Goal: Participate in discussion: Engage in conversation with other users on a specific topic

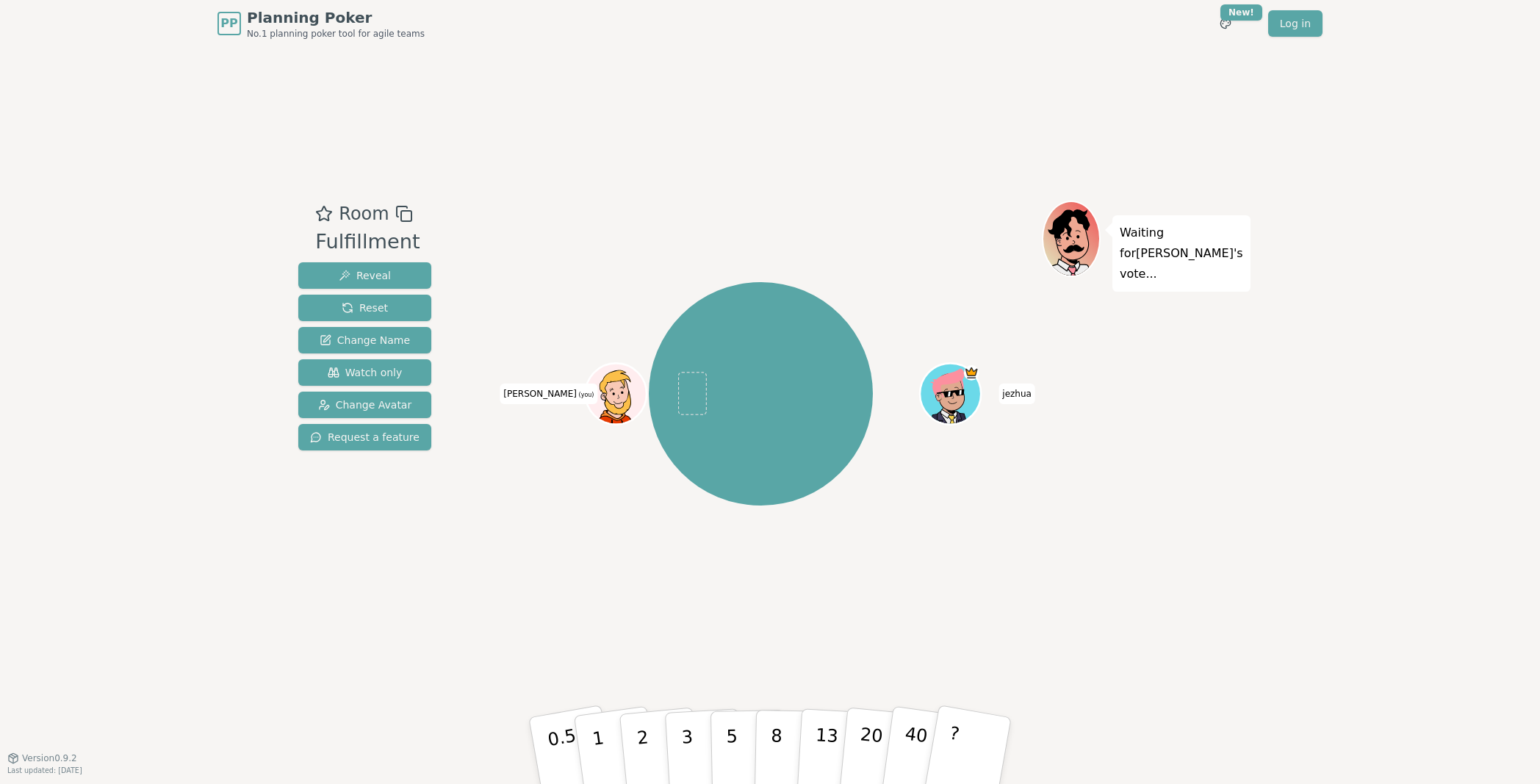
drag, startPoint x: 942, startPoint y: 552, endPoint x: 784, endPoint y: 635, distance: 178.5
click at [936, 552] on div "[PERSON_NAME] (you)" at bounding box center [761, 393] width 562 height 333
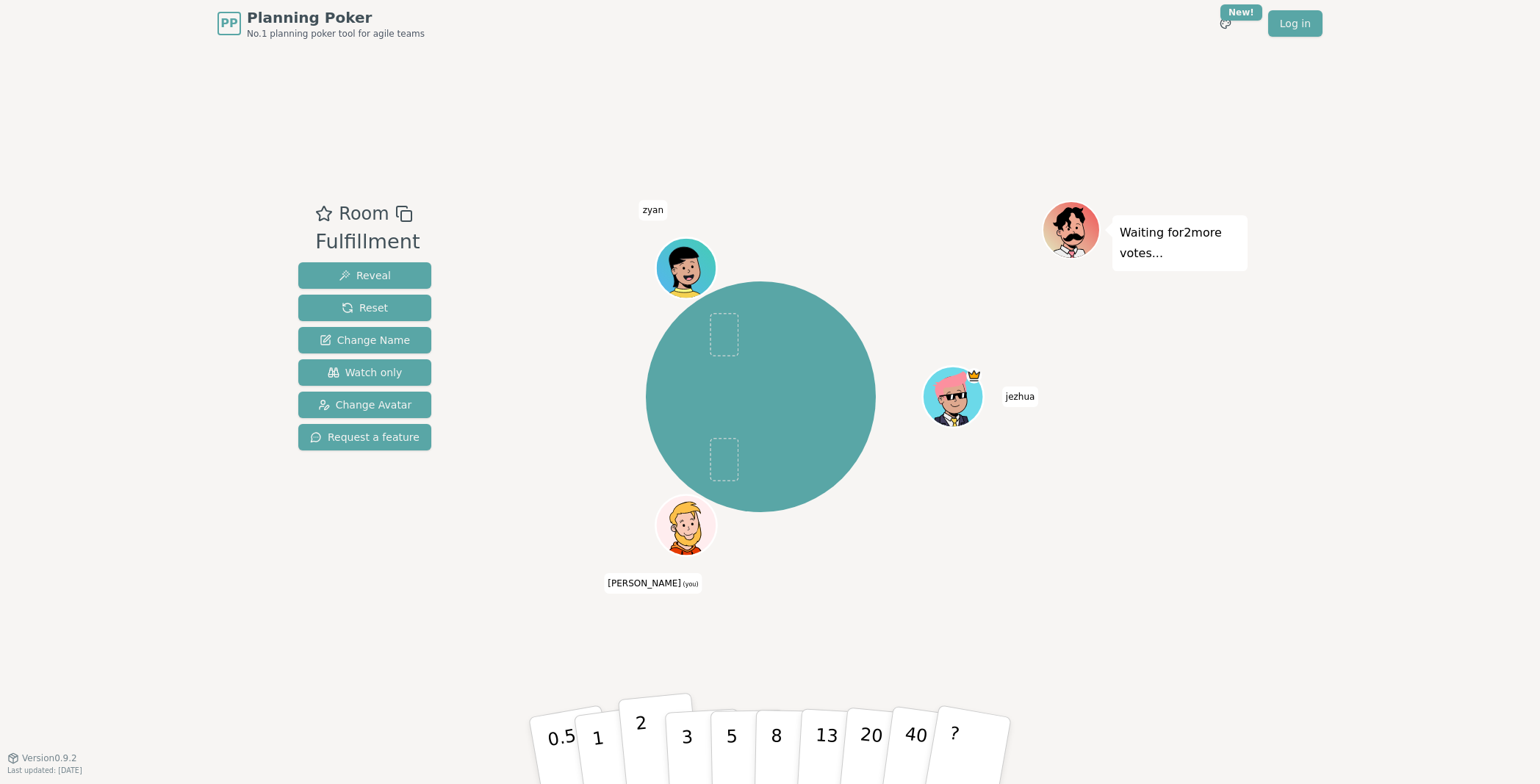
click at [652, 672] on button "2" at bounding box center [660, 751] width 84 height 117
click at [864, 605] on div "Room Fulfillment Reveal Reset Change Name Watch only Change Avatar Request a fe…" at bounding box center [770, 402] width 955 height 710
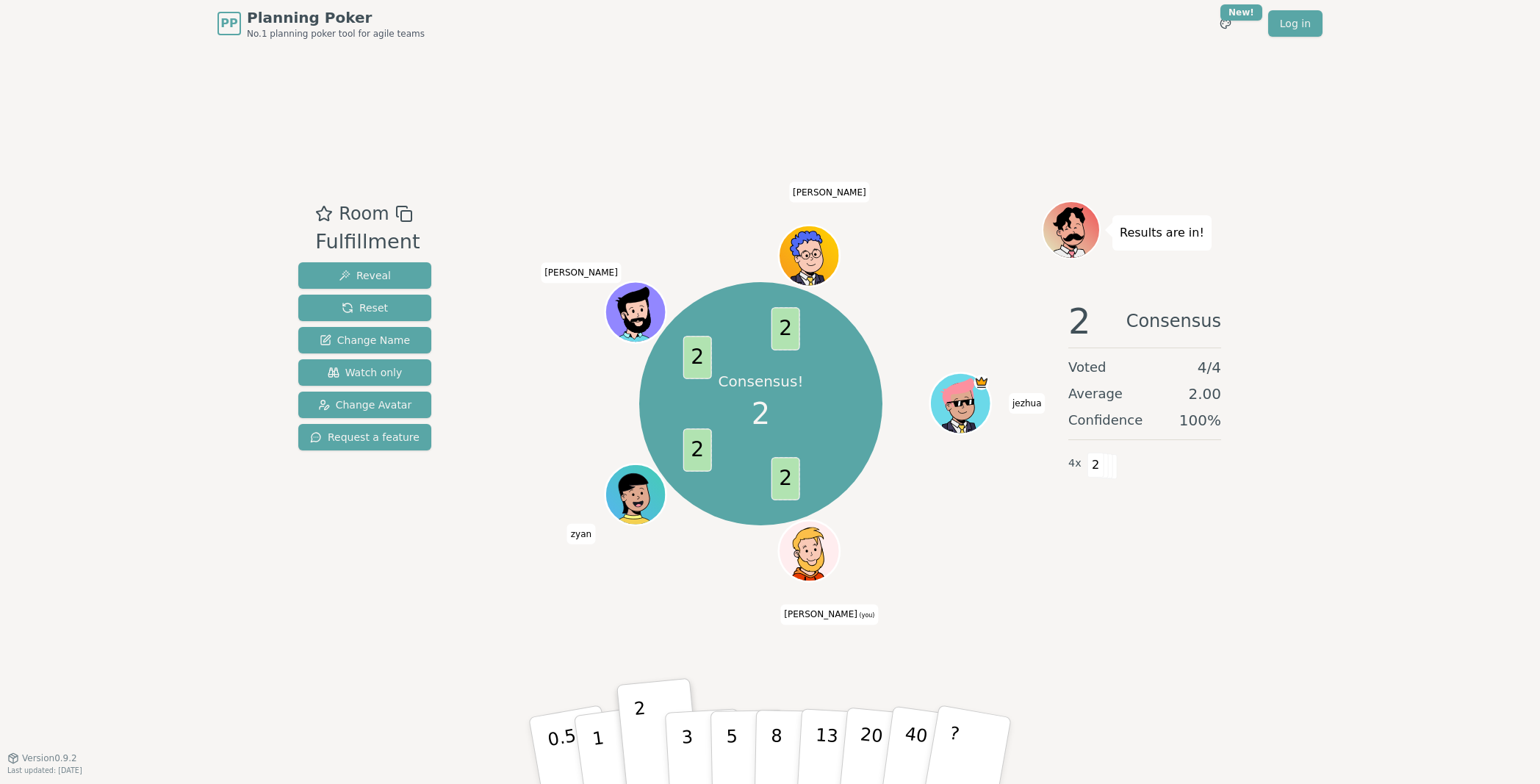
click at [816, 557] on icon at bounding box center [811, 559] width 60 height 25
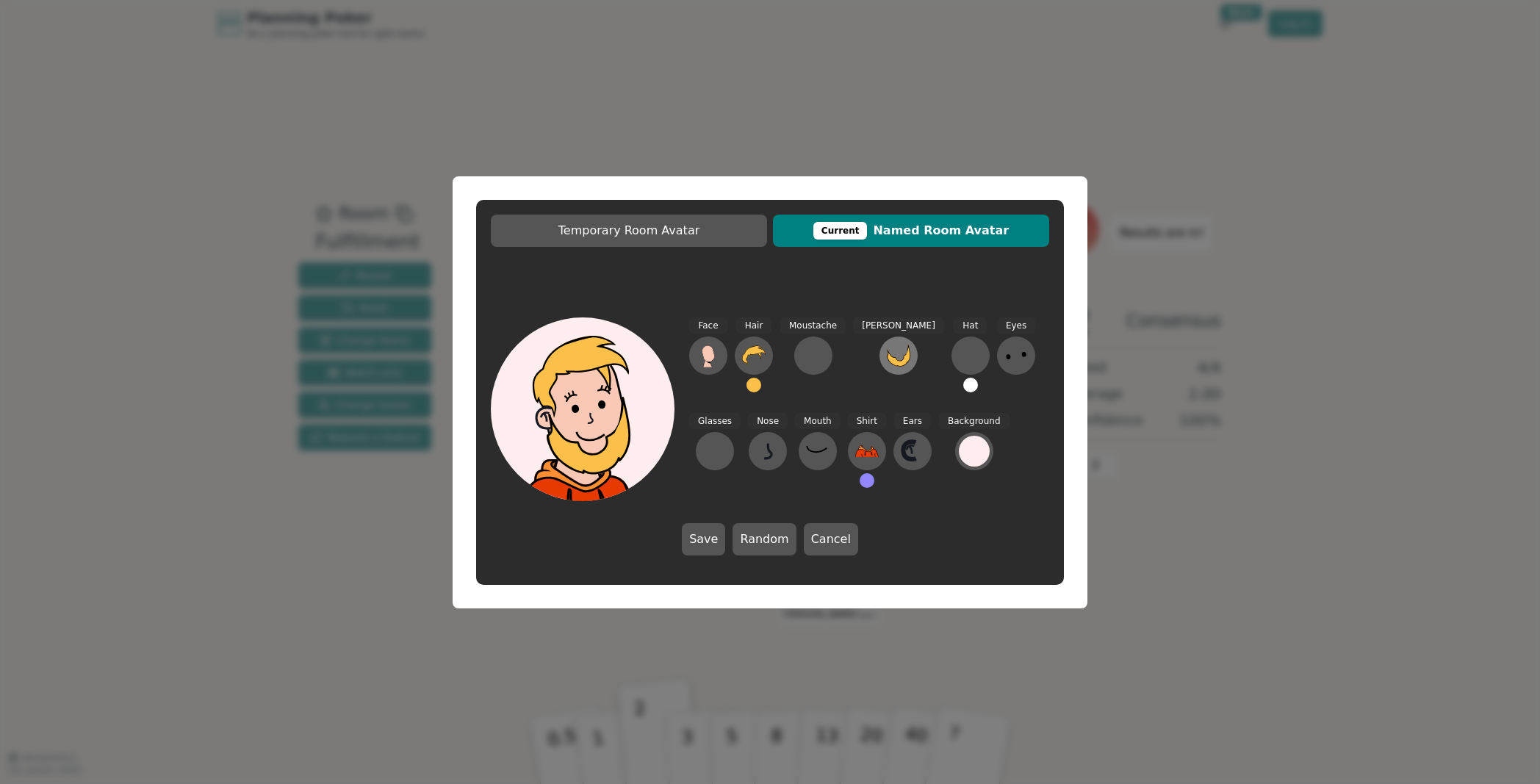
click at [887, 359] on icon at bounding box center [898, 355] width 23 height 22
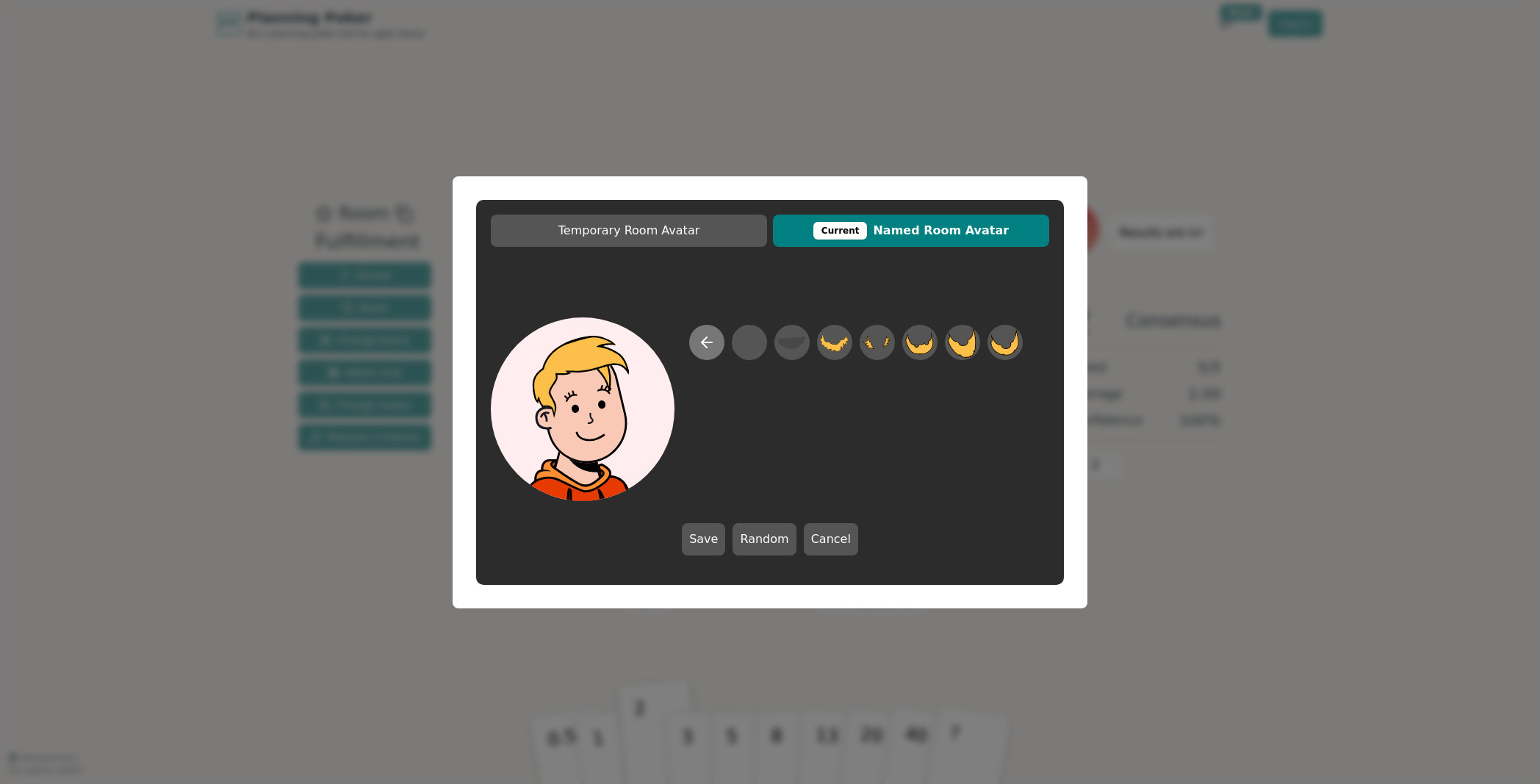
click at [713, 344] on icon at bounding box center [707, 341] width 17 height 17
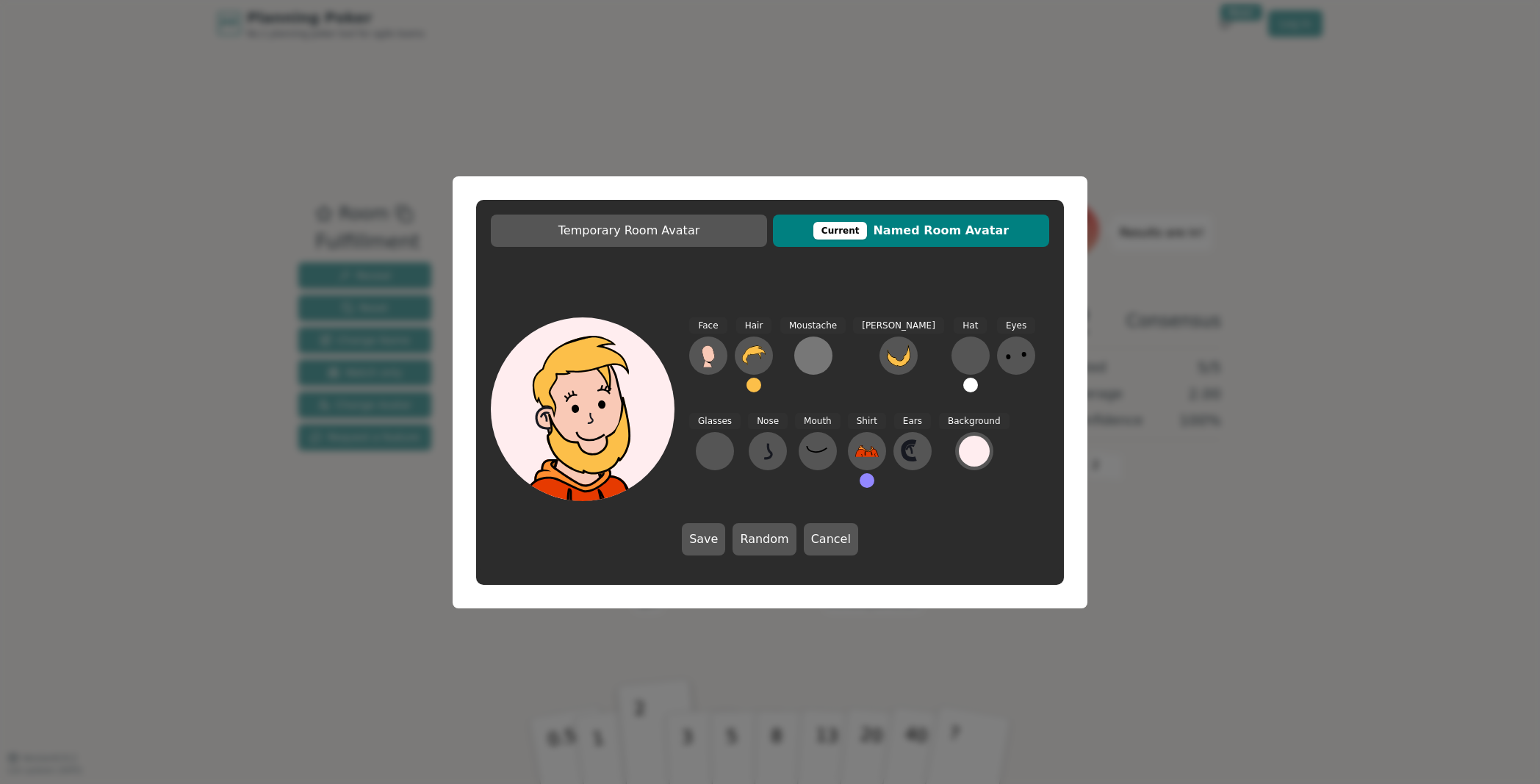
click at [814, 356] on div at bounding box center [813, 355] width 23 height 23
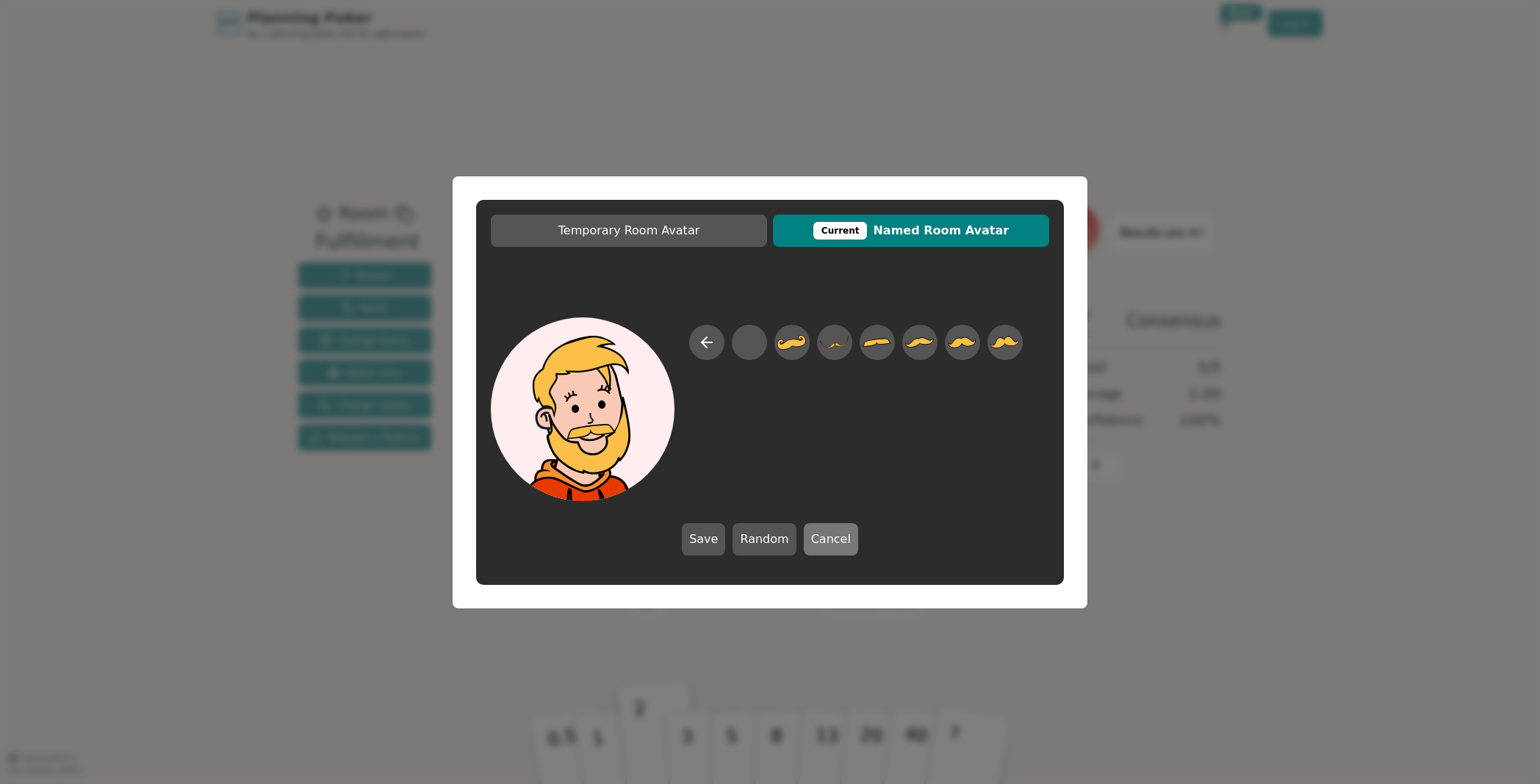
click at [819, 545] on button "Cancel" at bounding box center [831, 539] width 54 height 32
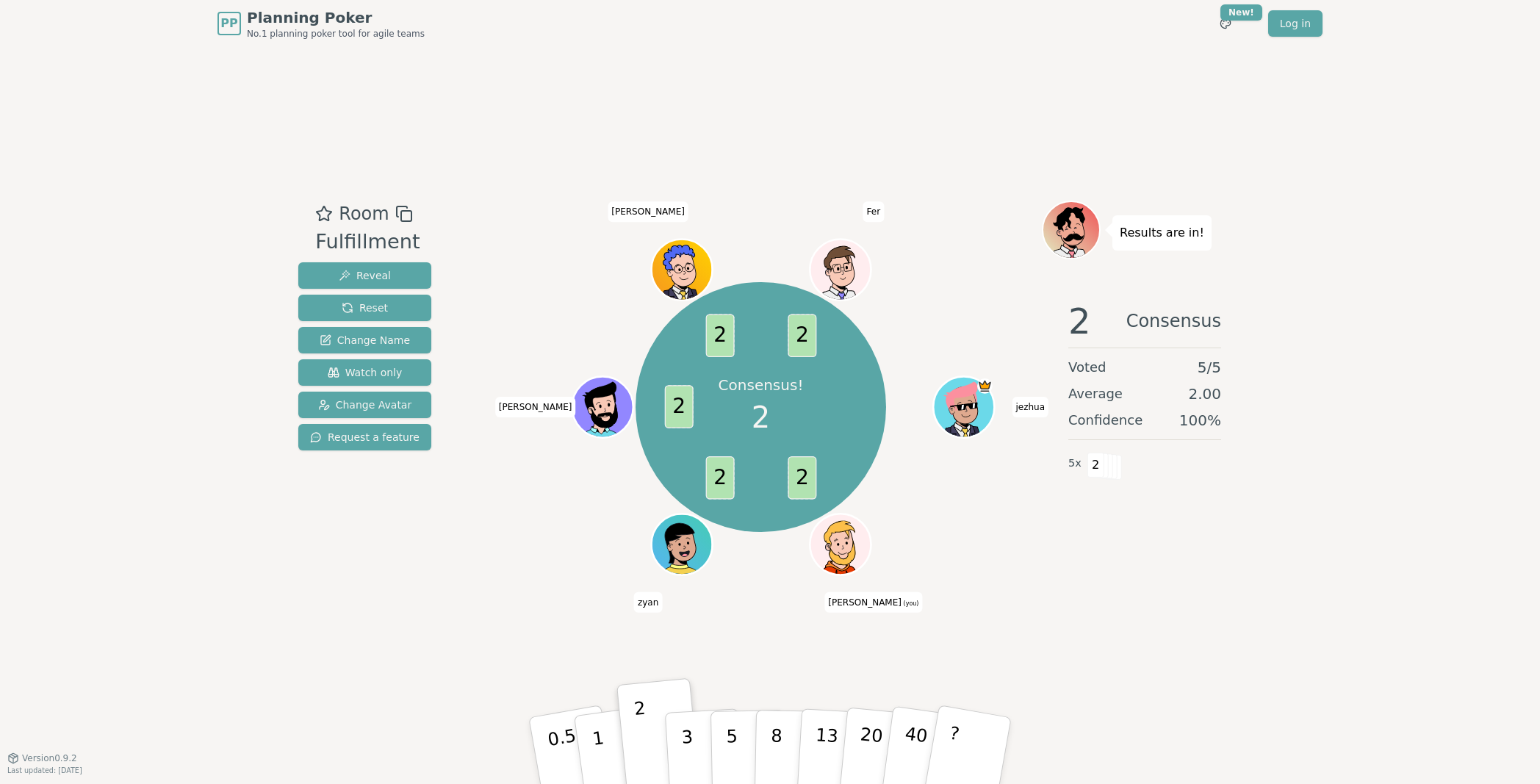
click at [1003, 571] on div "Consensus! 2 2 2 2 2 2 [PERSON_NAME] (you) zyan [PERSON_NAME] [PERSON_NAME] Fer" at bounding box center [761, 406] width 562 height 360
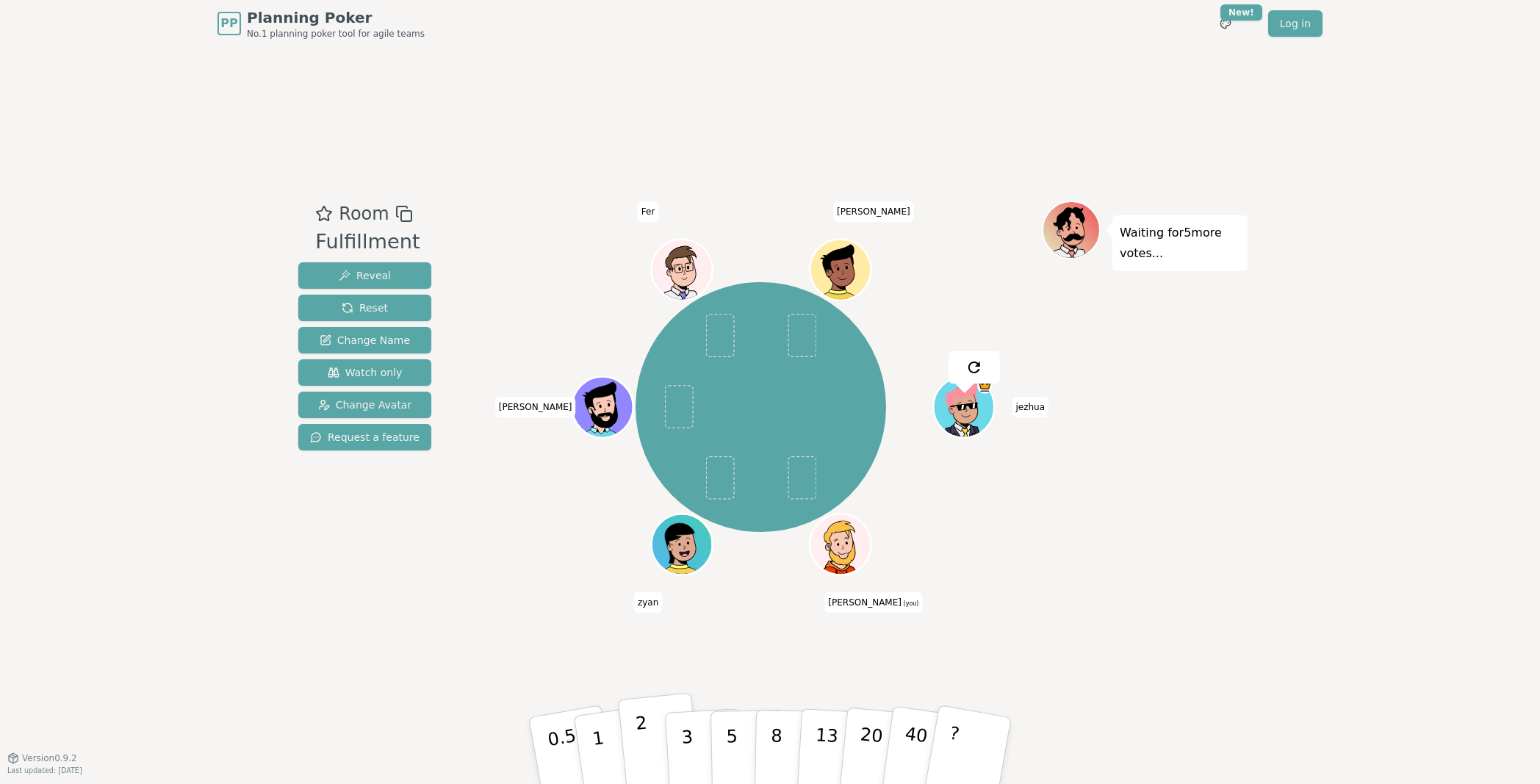
click at [653, 672] on button "2" at bounding box center [660, 751] width 84 height 117
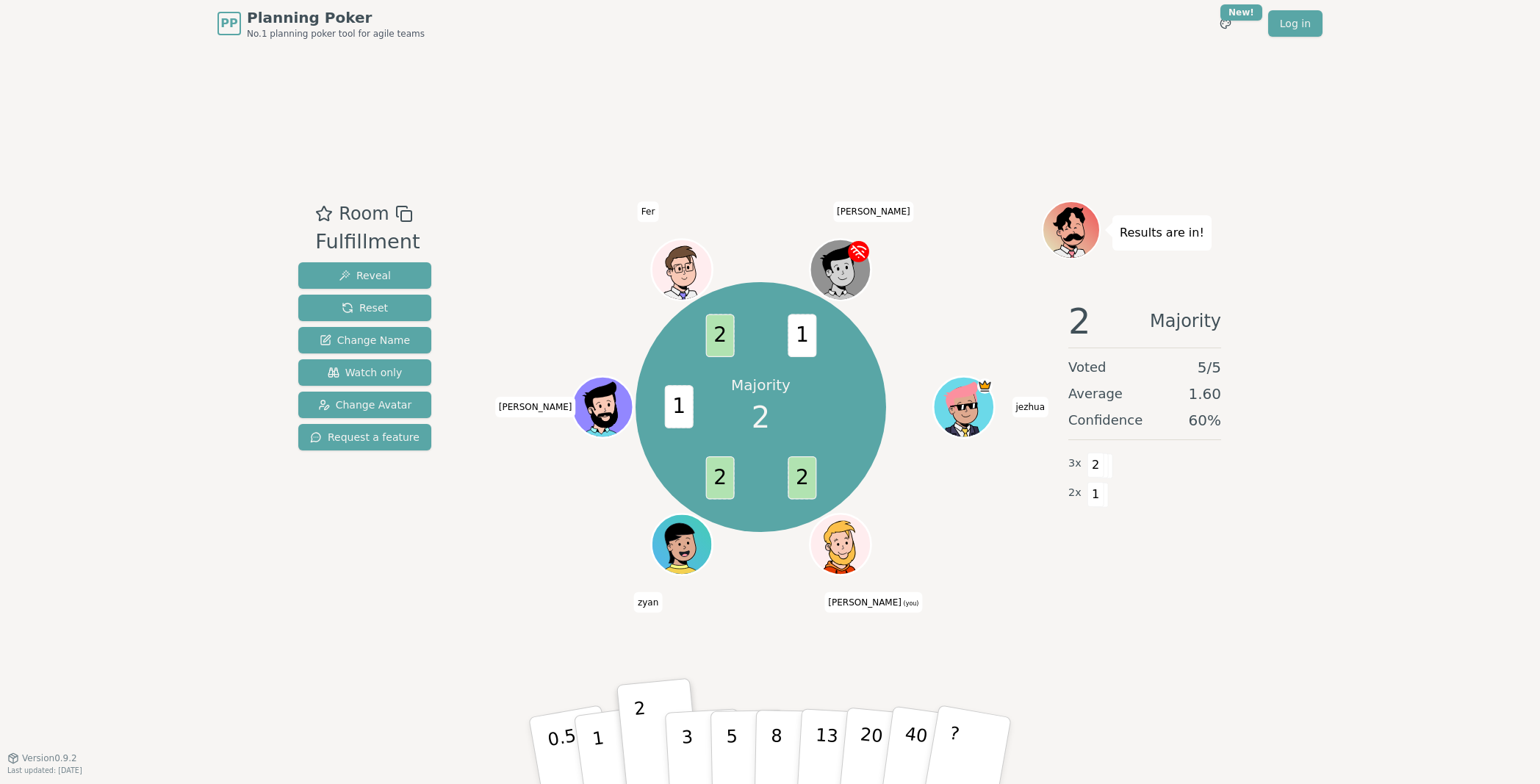
click at [503, 642] on div "Room Fulfillment Reveal Reset Change Name Watch only Change Avatar Request a fe…" at bounding box center [770, 402] width 955 height 710
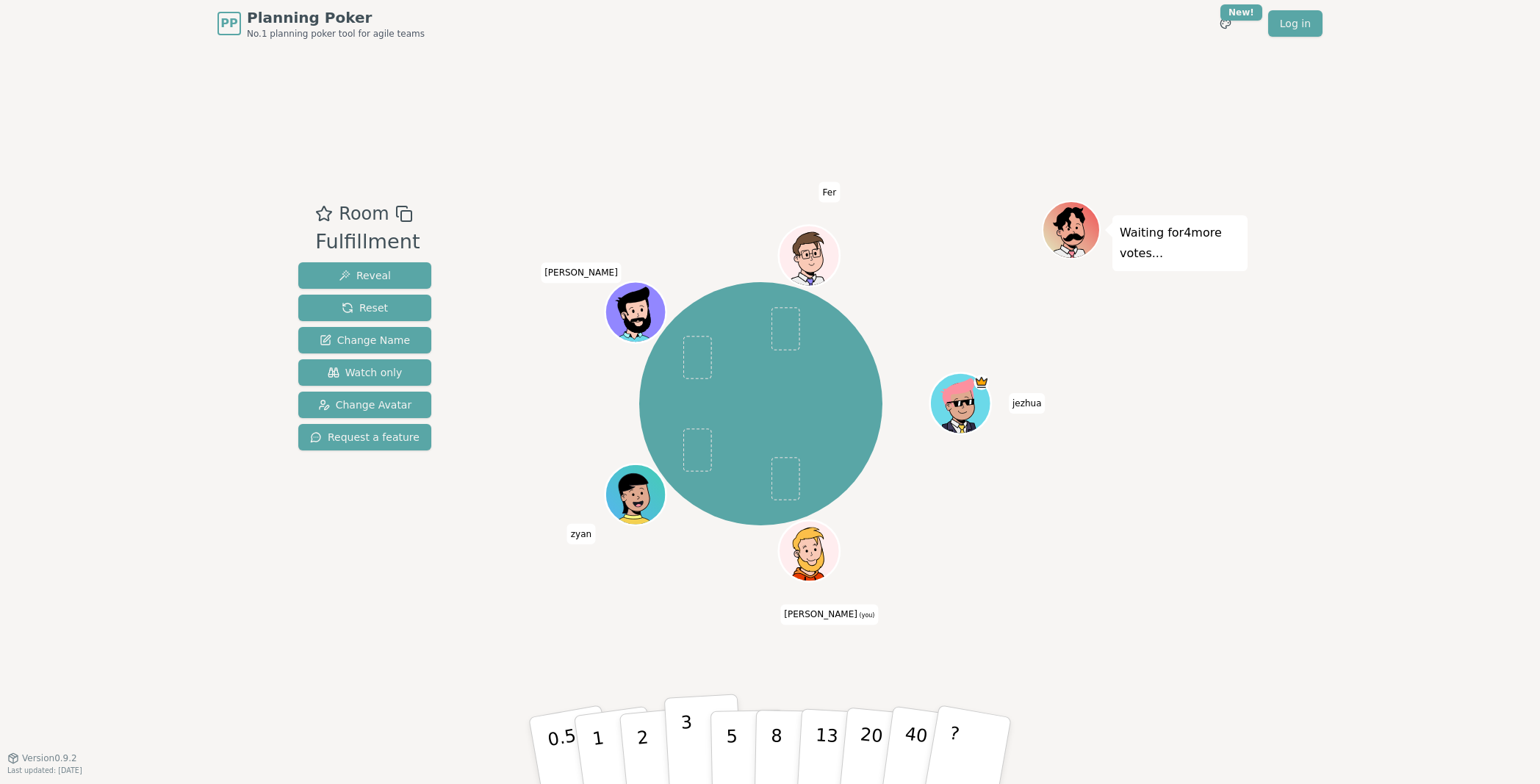
click at [686, 672] on p "3" at bounding box center [688, 752] width 16 height 80
click at [650, 672] on button "2" at bounding box center [660, 751] width 84 height 117
click at [645, 672] on p "2" at bounding box center [644, 752] width 19 height 80
click at [651, 672] on button "2" at bounding box center [660, 751] width 84 height 117
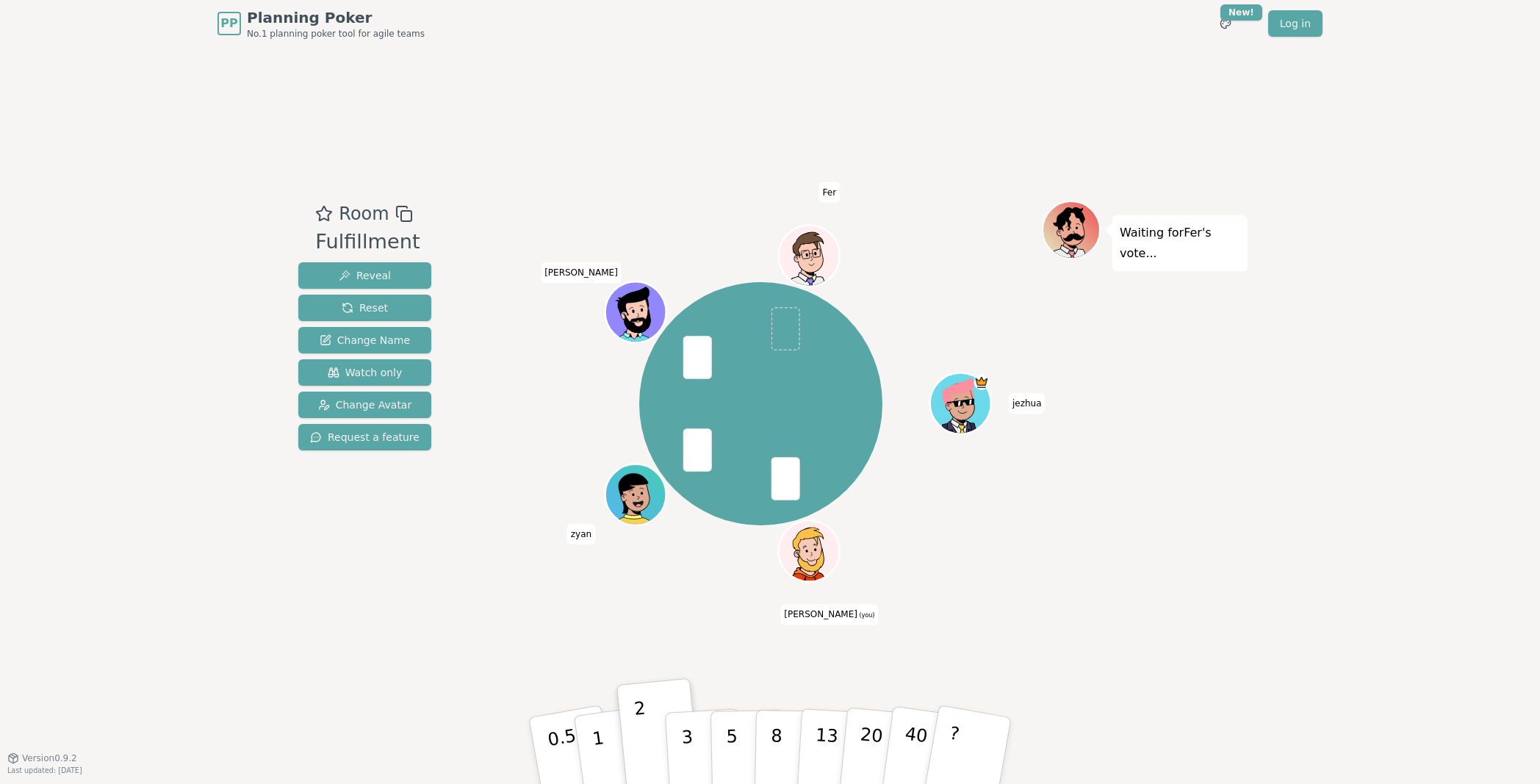
click at [462, 640] on div "Room Fulfillment Reveal Reset Change Name Watch only Change Avatar Request a fe…" at bounding box center [770, 402] width 955 height 710
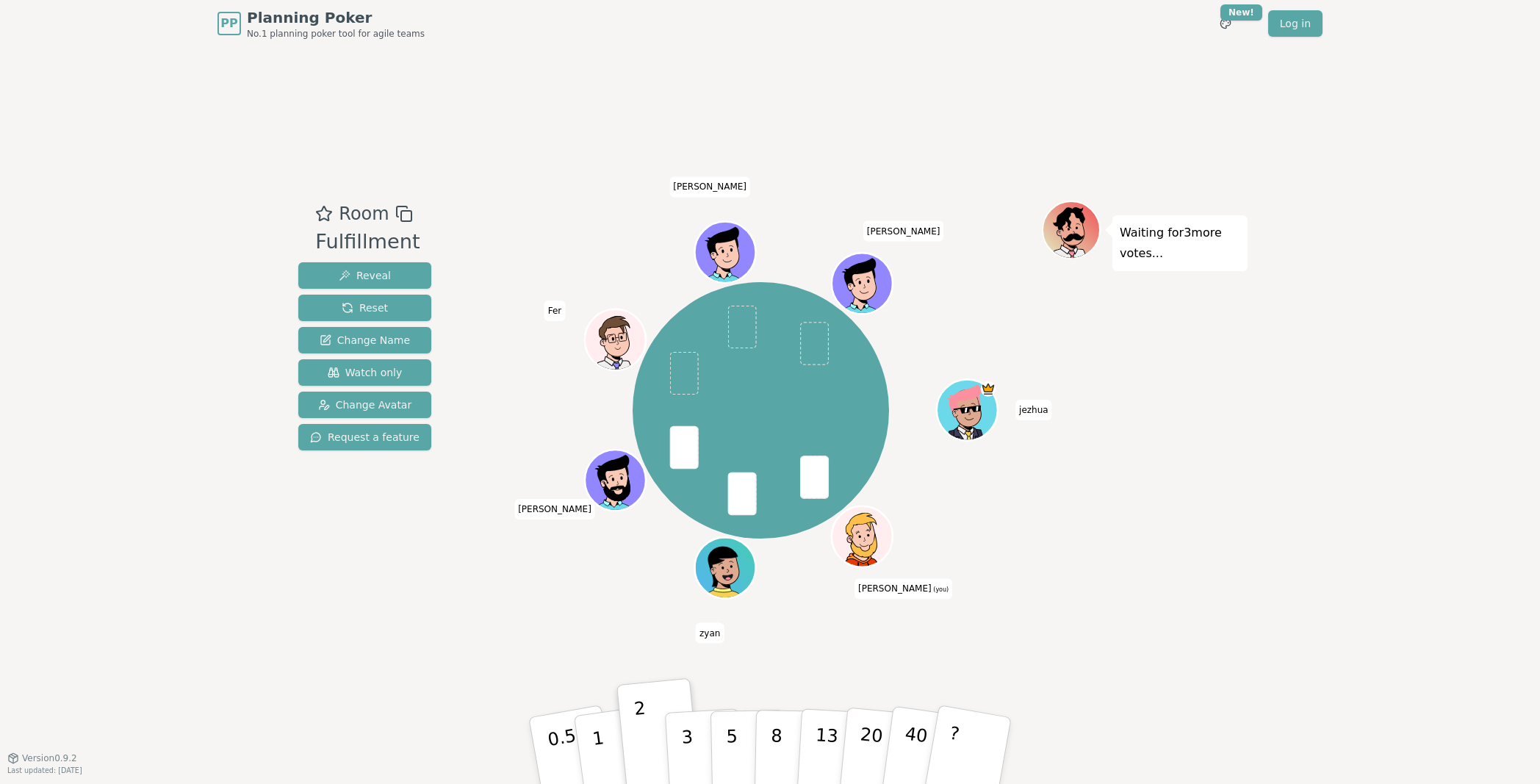
click at [1117, 602] on div "Waiting for 3 more votes..." at bounding box center [1145, 402] width 206 height 404
click at [730, 350] on div "[PERSON_NAME] (you) zyan [PERSON_NAME] Fer [PERSON_NAME]" at bounding box center [761, 410] width 257 height 257
click at [651, 672] on button "2" at bounding box center [660, 751] width 84 height 117
click at [1072, 642] on div "Room Fulfillment Reveal Reset Change Name Watch only Change Avatar Request a fe…" at bounding box center [770, 402] width 955 height 710
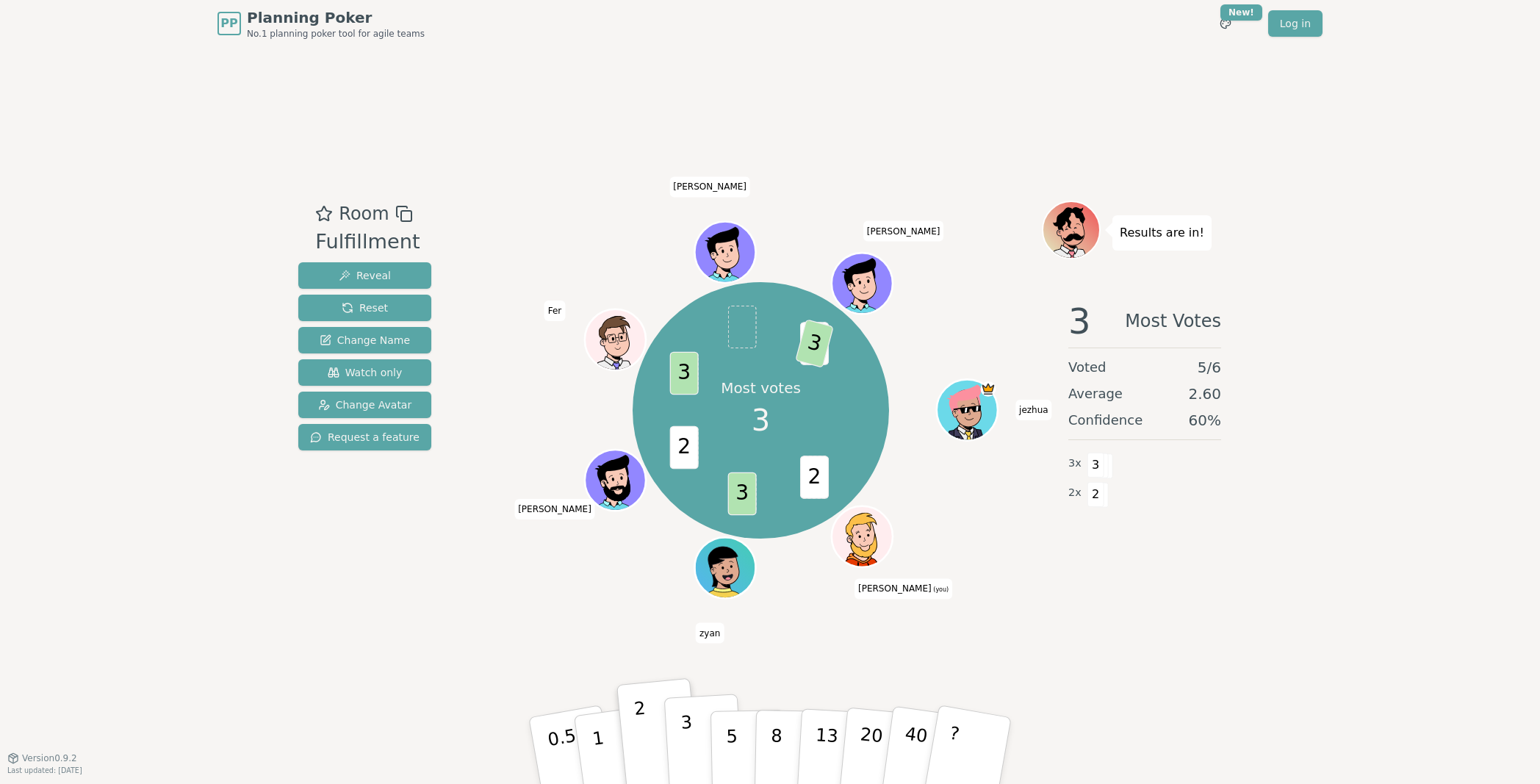
click at [691, 672] on p "3" at bounding box center [688, 752] width 16 height 80
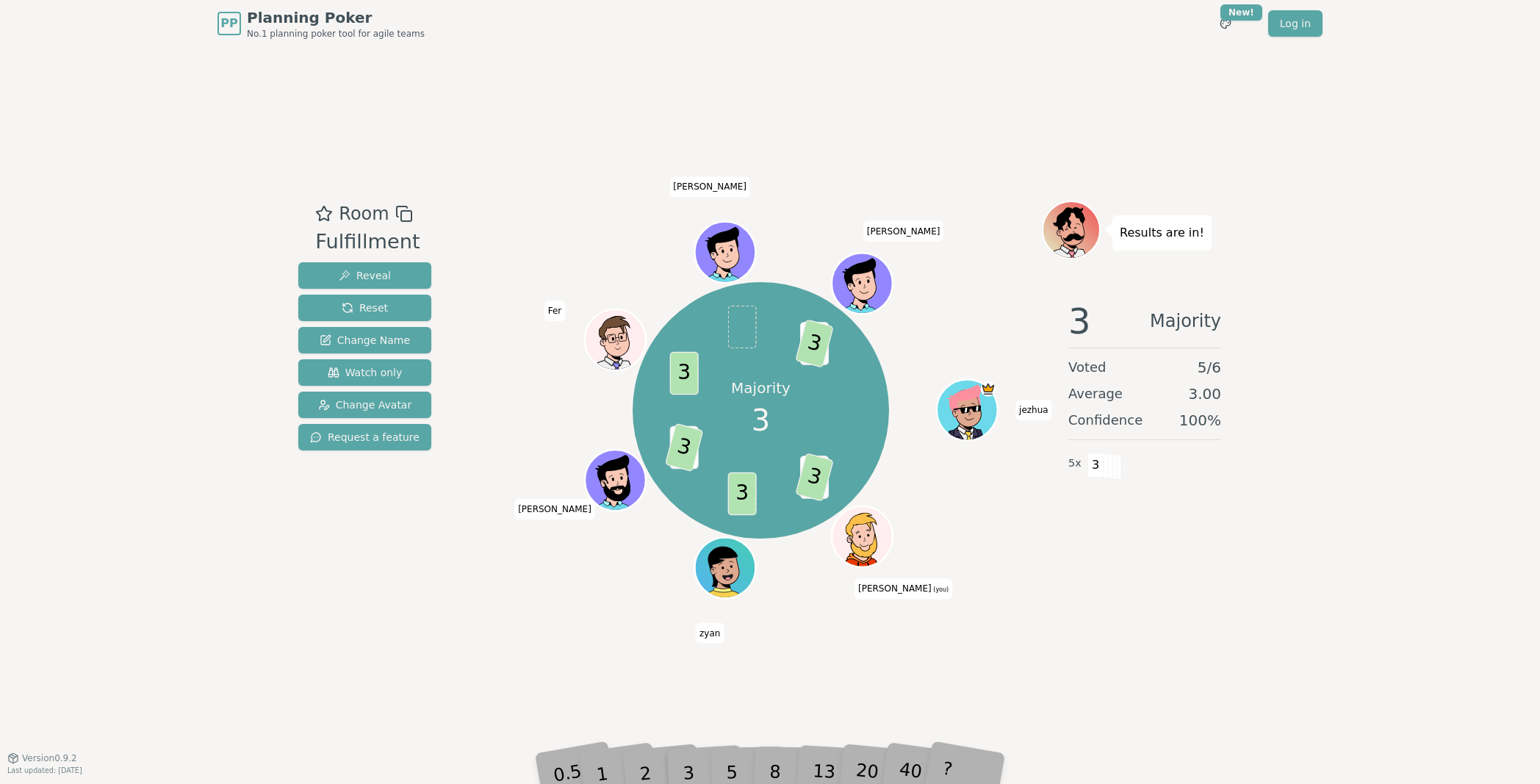
click at [1224, 556] on div "3 Majority Voted 5 / 6 Average 3.00 Confidence 100 % 5 x 3" at bounding box center [1145, 435] width 206 height 294
click at [1140, 576] on div "3 Majority Voted 5 / 6 Average 3.00 Confidence 100 % 5 x 3" at bounding box center [1145, 435] width 206 height 294
click at [1086, 538] on div "3 Majority Voted 5 / 6 Average 3.00 Confidence 100 % 5 x 3" at bounding box center [1145, 435] width 206 height 294
click at [1195, 543] on div "3 Majority Voted 5 / 6 Average 3.00 Confidence 100 % 5 x 3" at bounding box center [1145, 435] width 206 height 294
click at [1269, 400] on div "PP Planning Poker No.1 planning poker tool for agile teams Toggle theme New! Lo…" at bounding box center [770, 392] width 1540 height 784
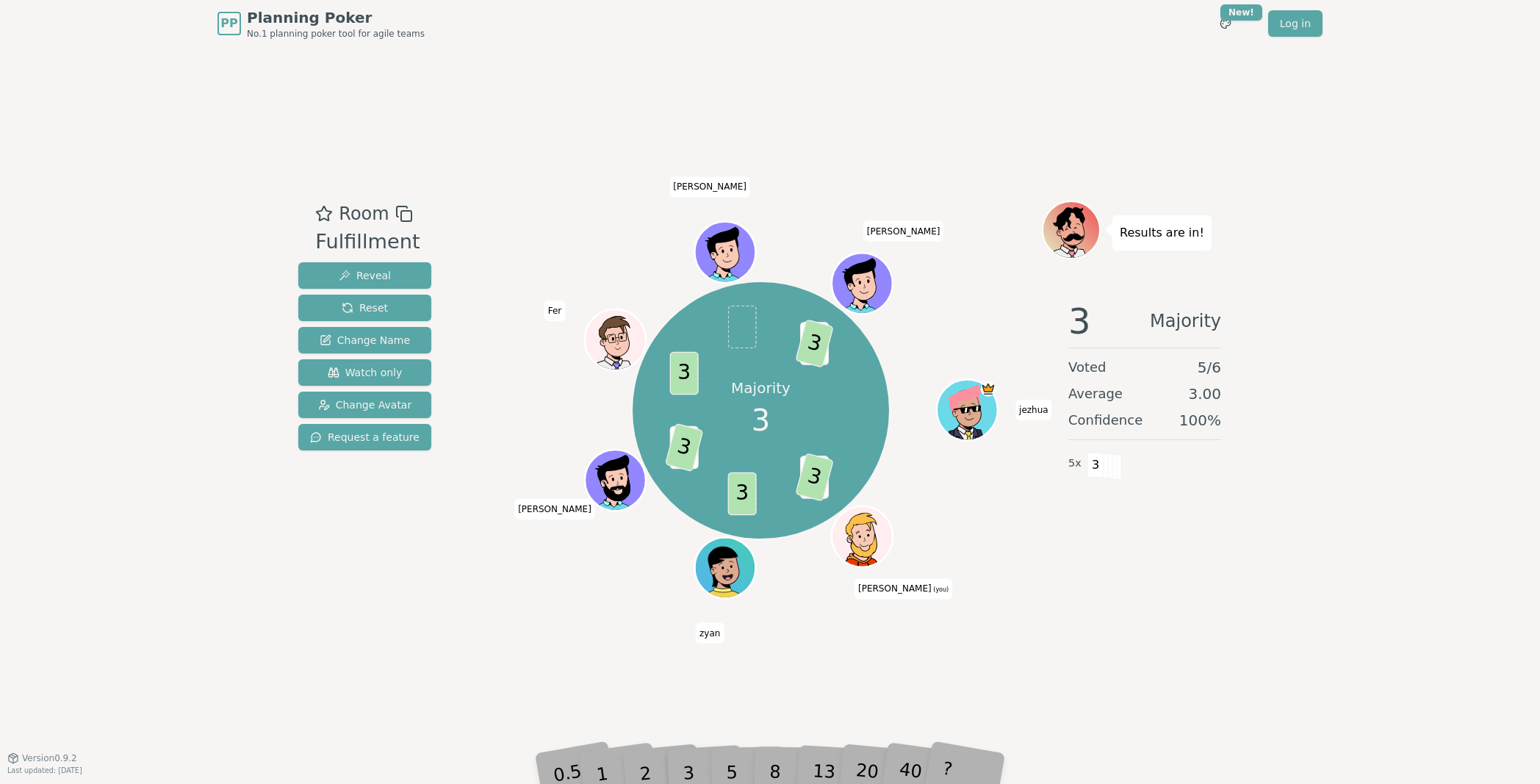
click at [1263, 478] on div "PP Planning Poker No.1 planning poker tool for agile teams Toggle theme New! Lo…" at bounding box center [770, 392] width 1540 height 784
click at [336, 569] on div "Room Fulfillment Reveal Reset Change Name Watch only Change Avatar Request a fe…" at bounding box center [365, 402] width 145 height 404
click at [793, 656] on div "Room Fulfillment Reveal Reset Change Name Watch only Change Avatar Request a fe…" at bounding box center [770, 402] width 955 height 710
click at [761, 672] on div "Room Fulfillment Reveal Reset Change Name Watch only Change Avatar Request a fe…" at bounding box center [770, 402] width 955 height 710
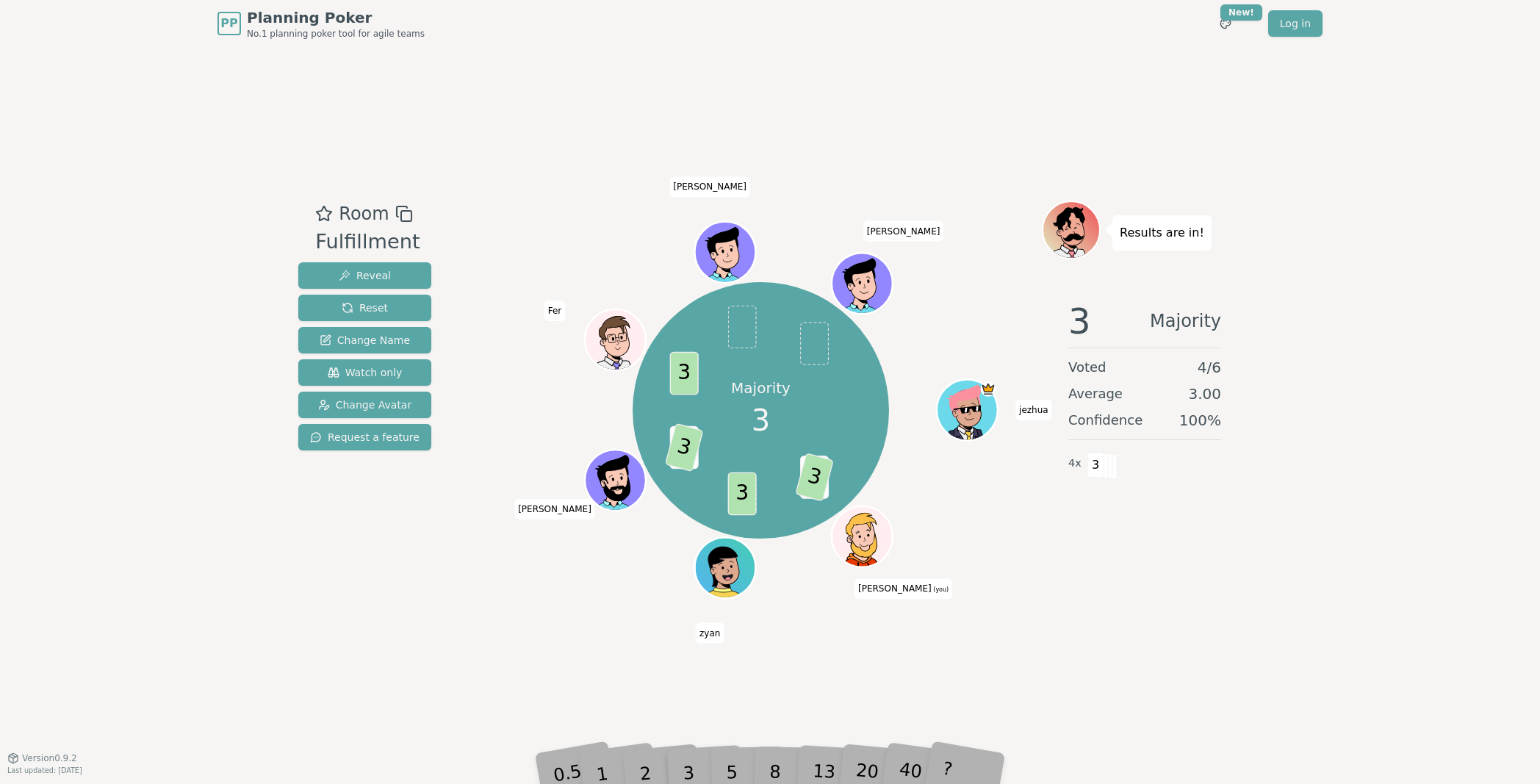
click at [457, 672] on div "Room Fulfillment Reveal Reset Change Name Watch only Change Avatar Request a fe…" at bounding box center [770, 402] width 955 height 710
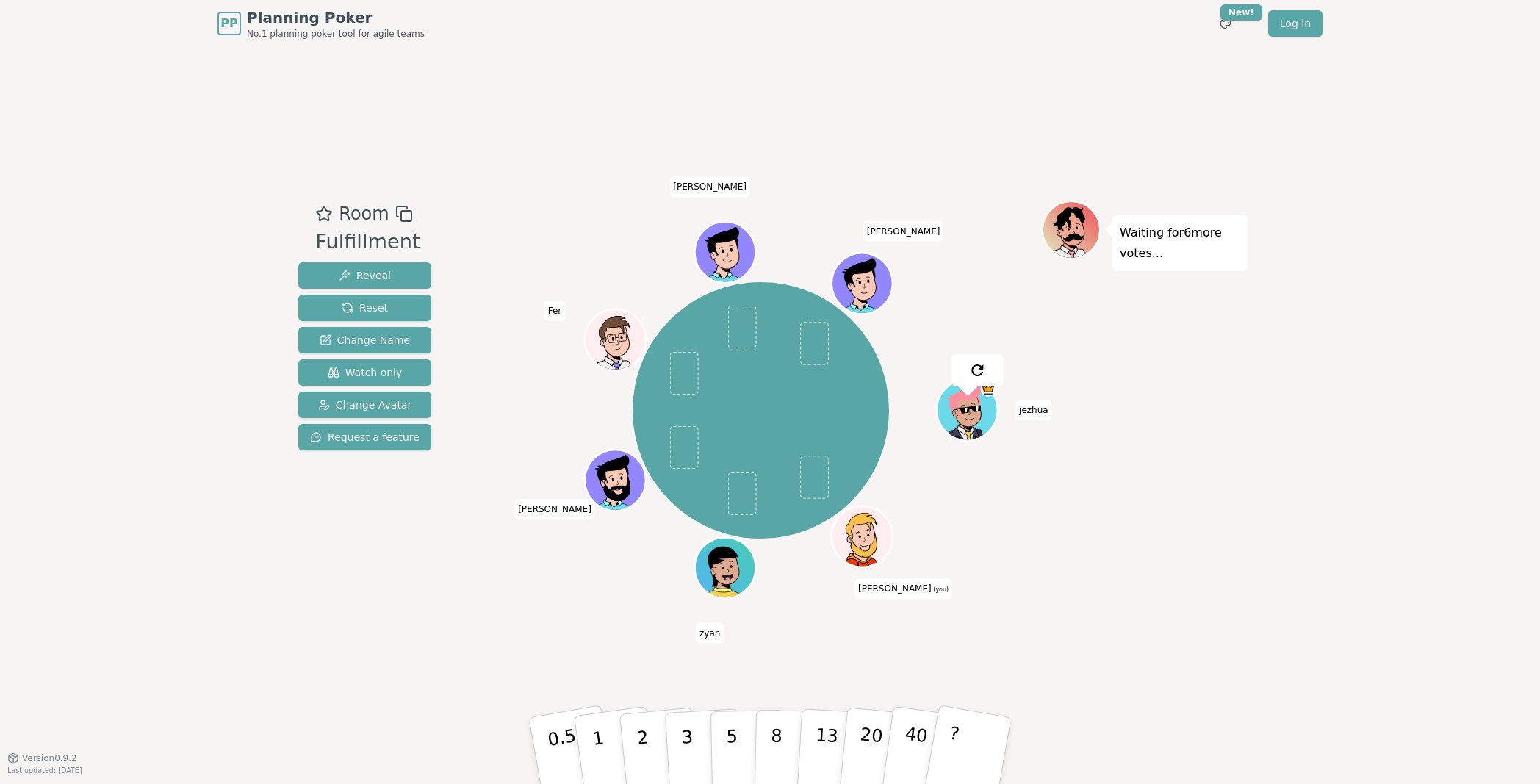
click at [559, 643] on div "Room Fulfillment Reveal Reset Change Name Watch only Change Avatar Request a fe…" at bounding box center [770, 402] width 955 height 710
click at [725, 672] on button "5" at bounding box center [748, 751] width 76 height 112
click at [1074, 563] on div "Waiting for 4 more votes..." at bounding box center [1145, 402] width 206 height 404
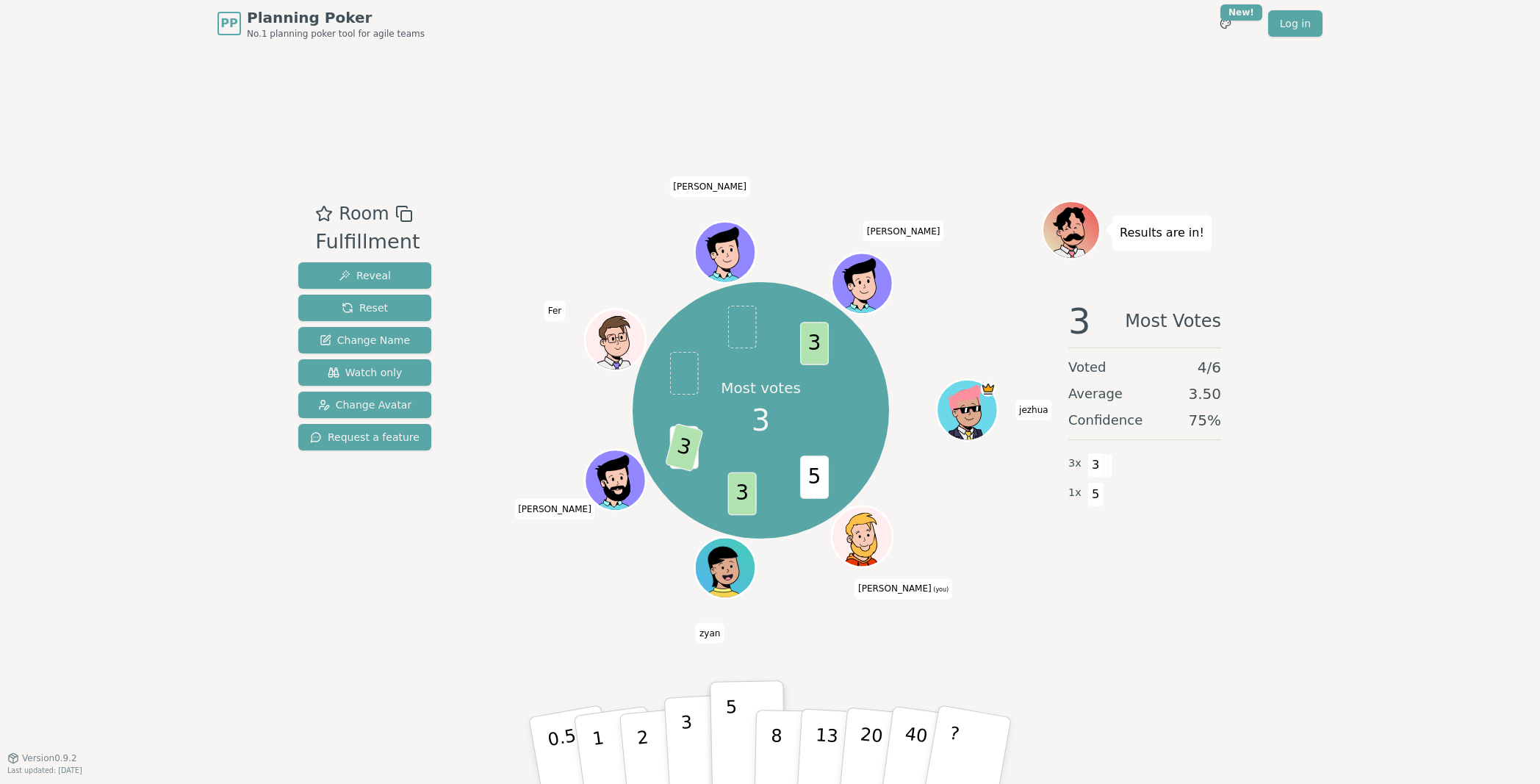
click at [689, 672] on p "3" at bounding box center [688, 752] width 16 height 80
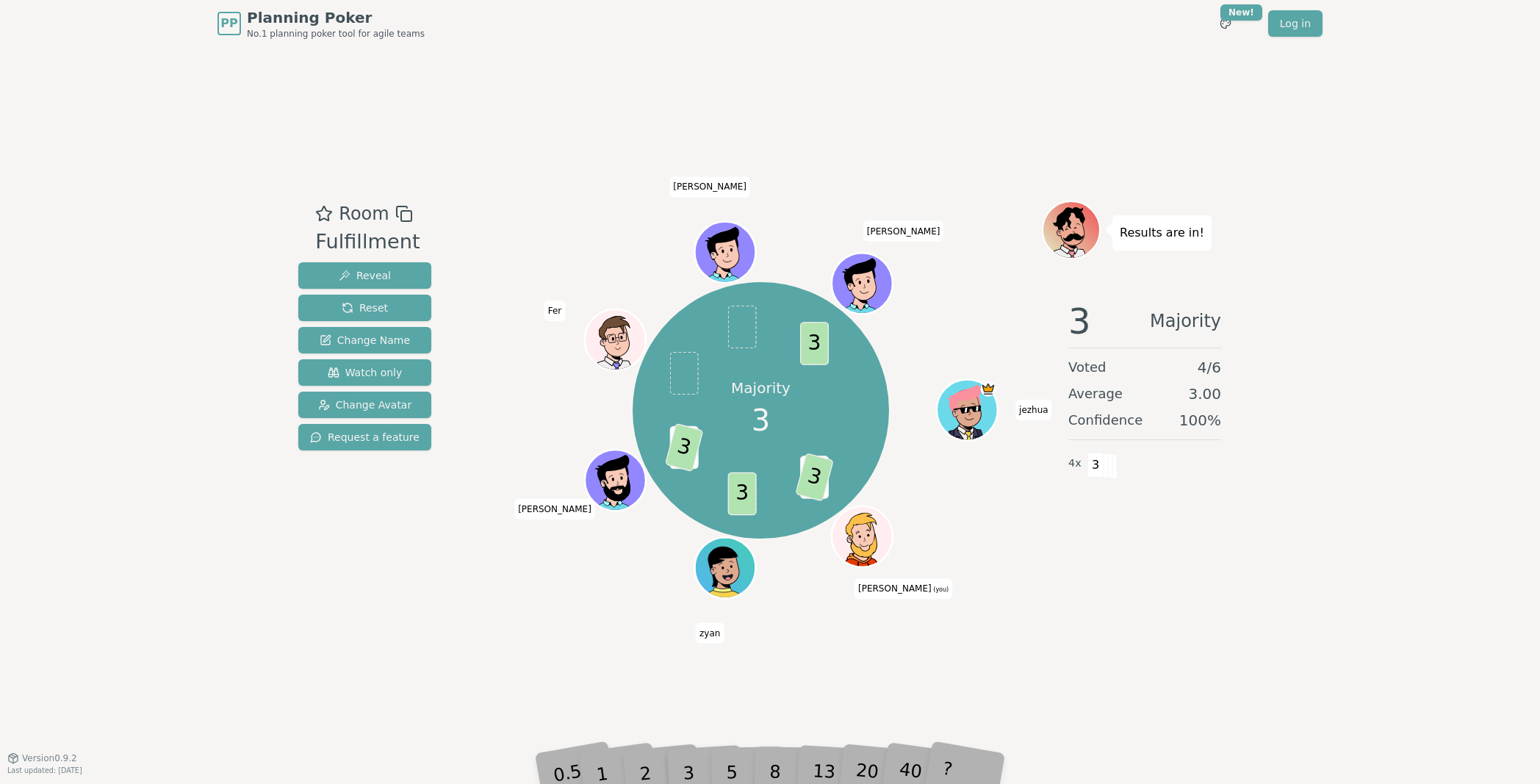
click at [484, 650] on div "Room Fulfillment Reveal Reset Change Name Watch only Change Avatar Request a fe…" at bounding box center [770, 402] width 955 height 710
click at [641, 603] on div "Room Fulfillment Reveal Reset Change Name Watch only Change Avatar Request a fe…" at bounding box center [770, 402] width 955 height 710
click at [490, 633] on div "Room Fulfillment Reveal Reset Change Name Watch only Change Avatar Request a fe…" at bounding box center [770, 402] width 955 height 710
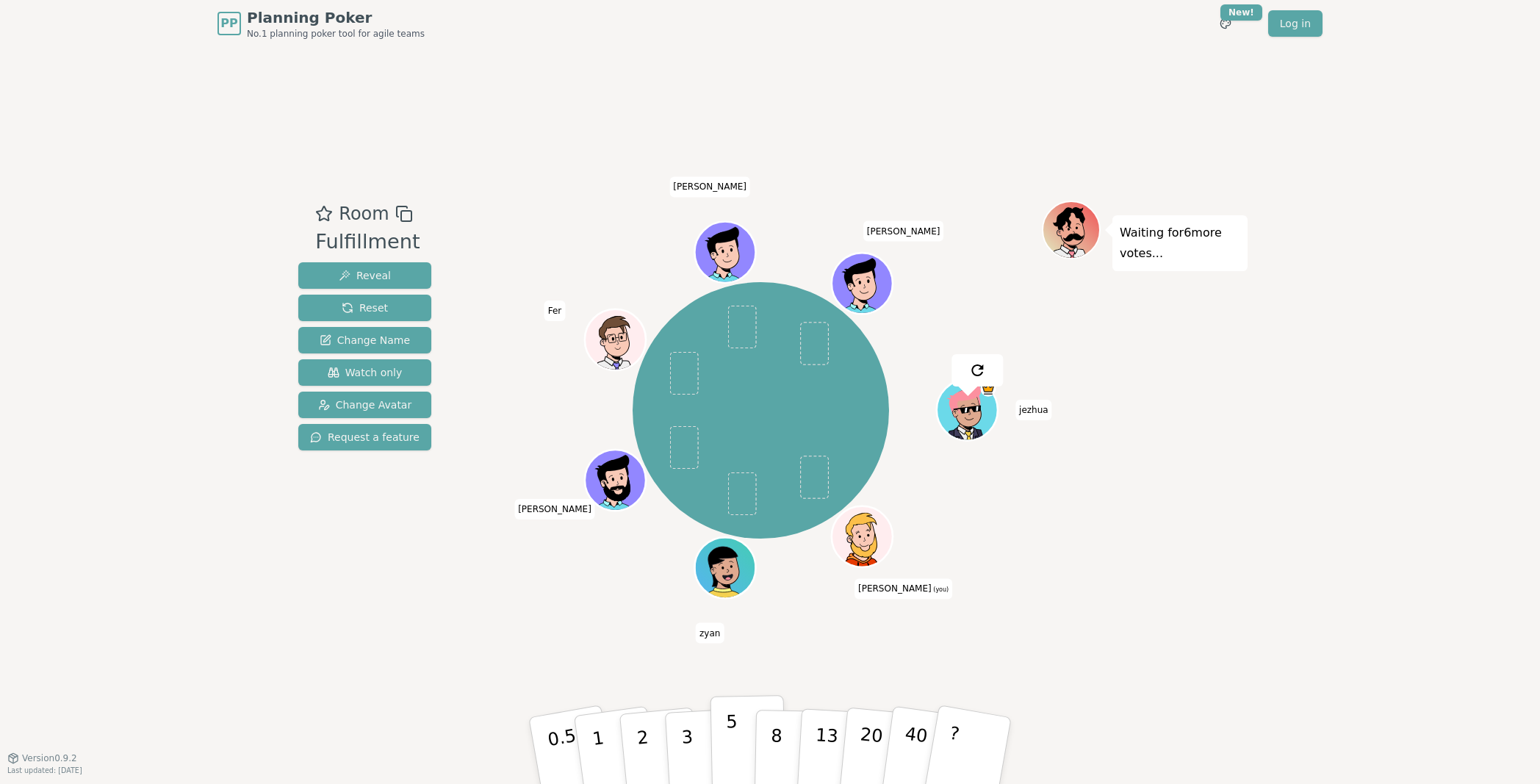
click at [731, 672] on p "5" at bounding box center [732, 750] width 13 height 79
click at [444, 647] on div "Room Fulfillment Reveal Reset Change Name Watch only Change Avatar Request a fe…" at bounding box center [770, 402] width 955 height 710
click at [453, 573] on div "Room Fulfillment Reveal Reset Change Name Watch only Change Avatar Request a fe…" at bounding box center [770, 402] width 955 height 404
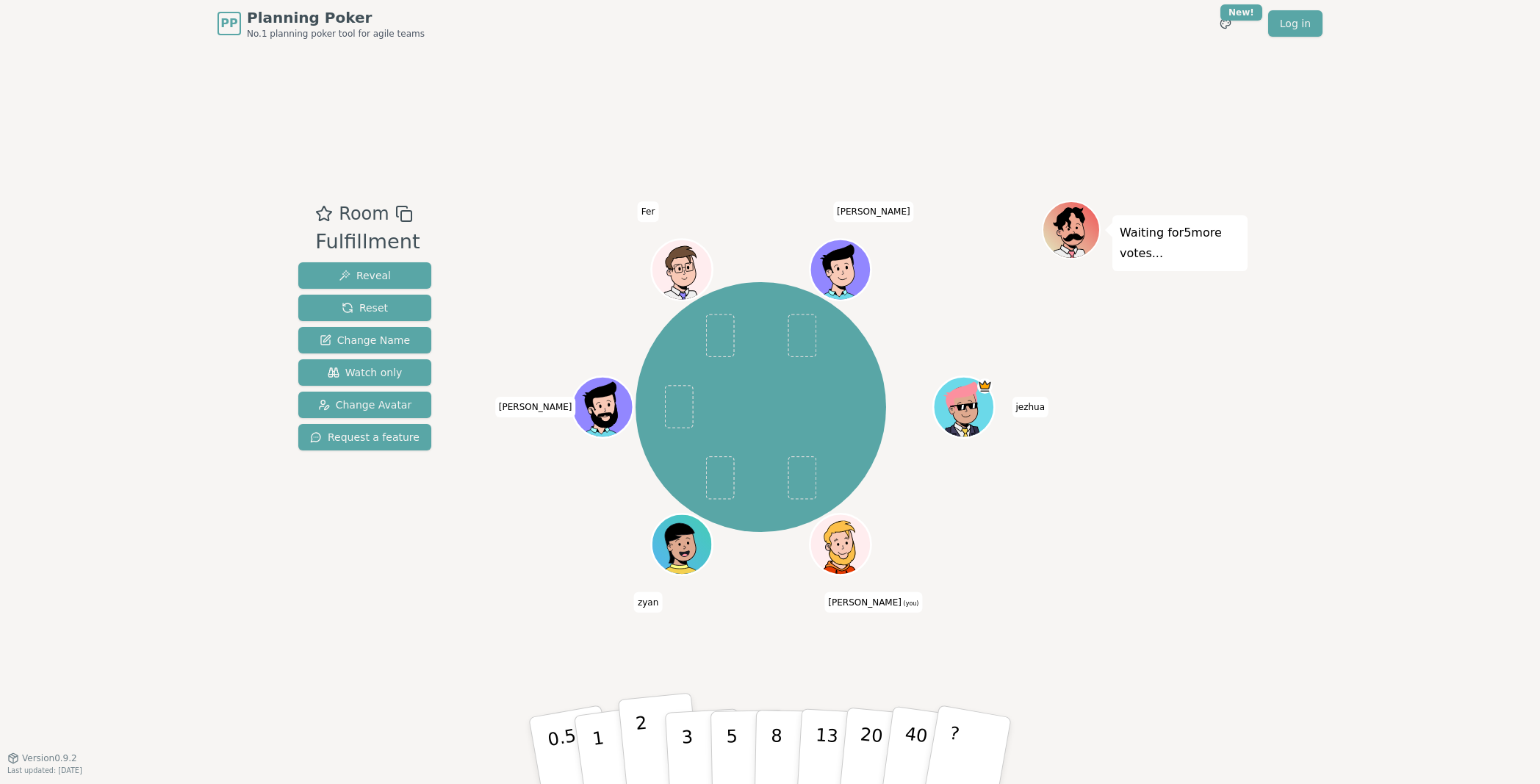
click at [641, 672] on p "2" at bounding box center [644, 752] width 19 height 80
click at [494, 624] on div "Room Fulfillment Reveal Reset Change Name Watch only Change Avatar Request a fe…" at bounding box center [770, 402] width 955 height 710
click at [527, 628] on div "Room Fulfillment Reveal Reset Change Name Watch only Change Avatar Request a fe…" at bounding box center [770, 402] width 955 height 710
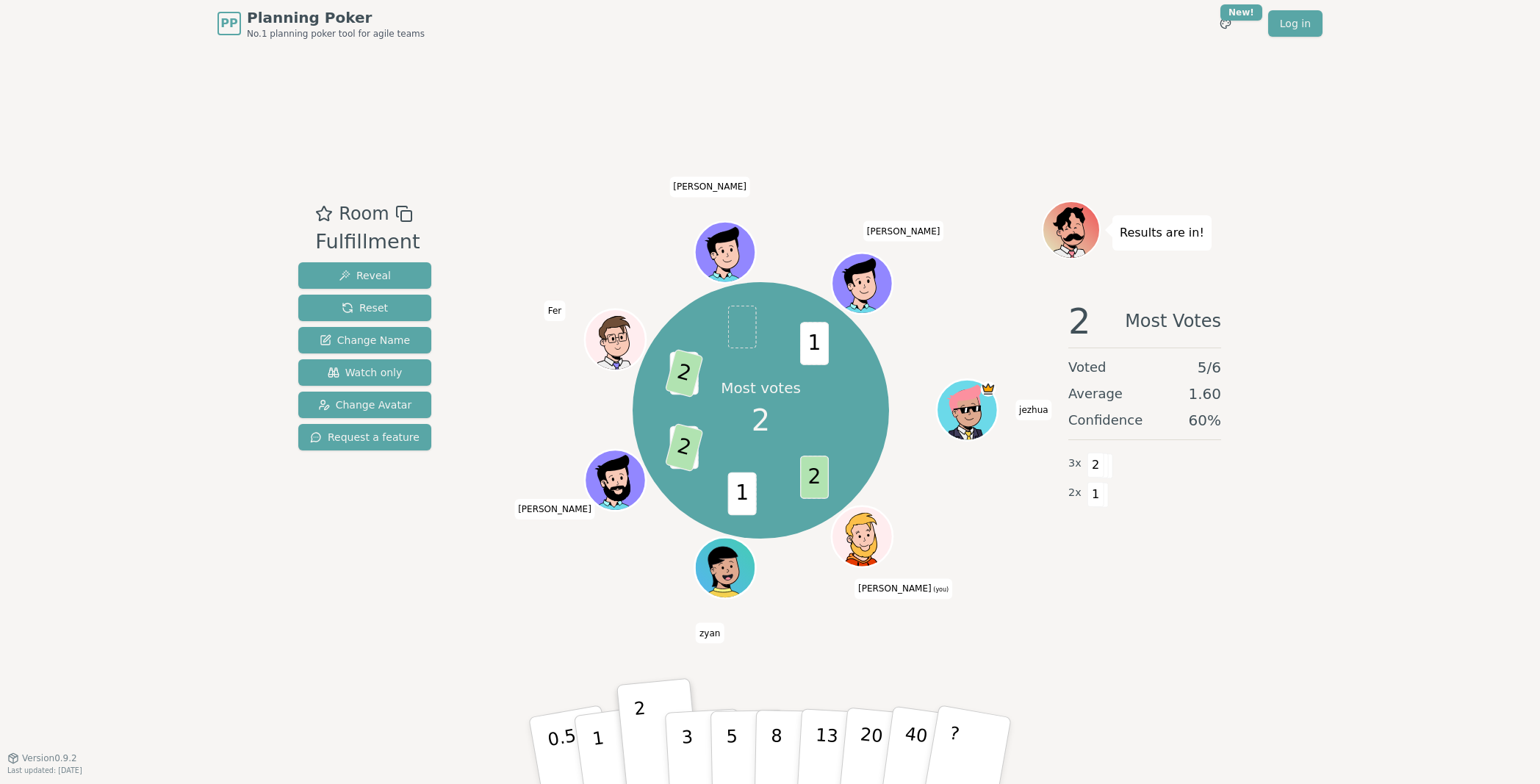
click at [392, 569] on div "Room Fulfillment Reveal Reset Change Name Watch only Change Avatar Request a fe…" at bounding box center [365, 402] width 145 height 404
click at [374, 588] on div "Room Fulfillment Reveal Reset Change Name Watch only Change Avatar Request a fe…" at bounding box center [365, 402] width 145 height 404
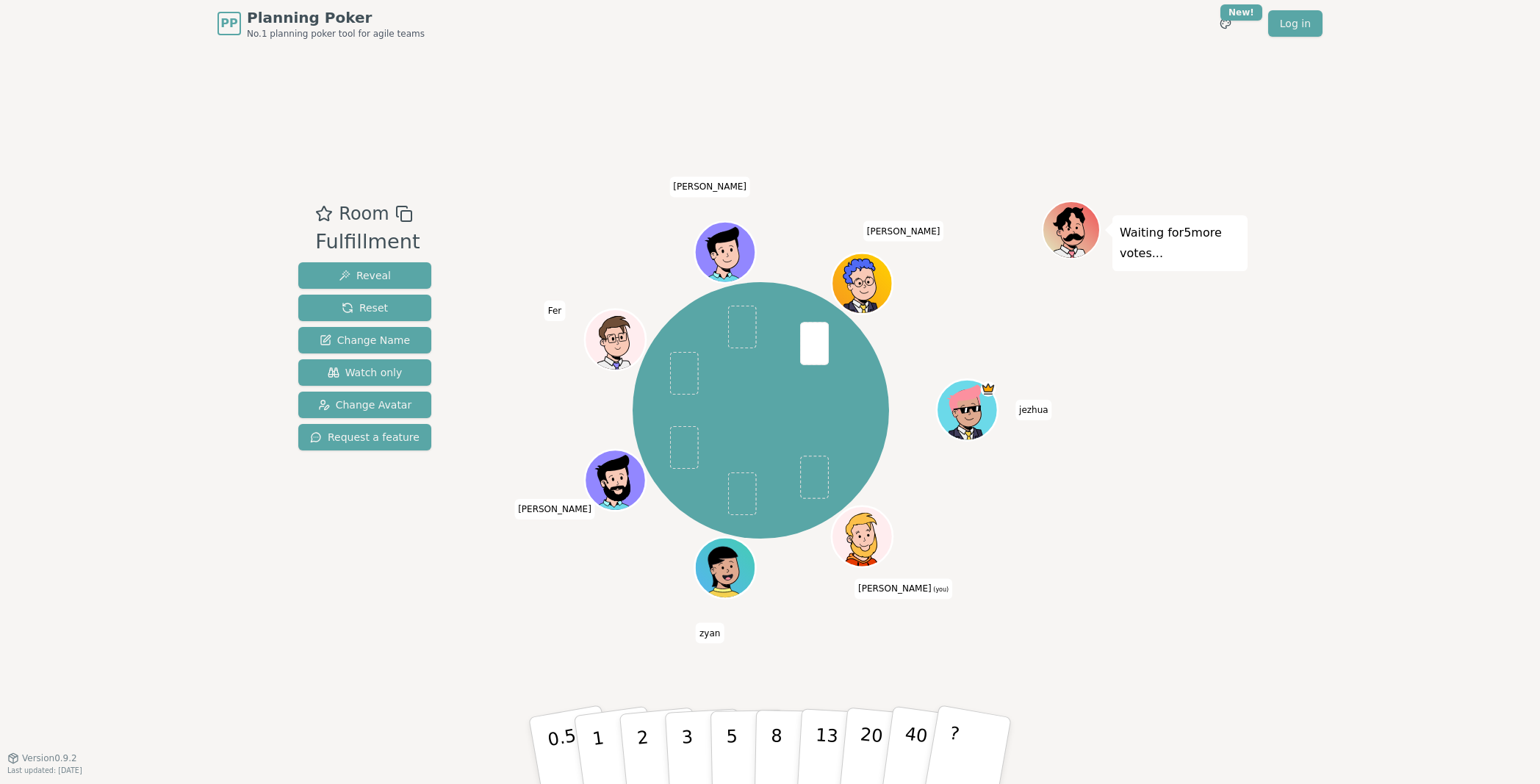
click at [605, 637] on div "Room Fulfillment Reveal Reset Change Name Watch only Change Avatar Request a fe…" at bounding box center [770, 402] width 955 height 710
click at [695, 672] on button "3" at bounding box center [704, 751] width 80 height 115
click at [583, 634] on div "Room Fulfillment Reveal Reset Change Name Watch only Change Avatar Request a fe…" at bounding box center [770, 402] width 955 height 710
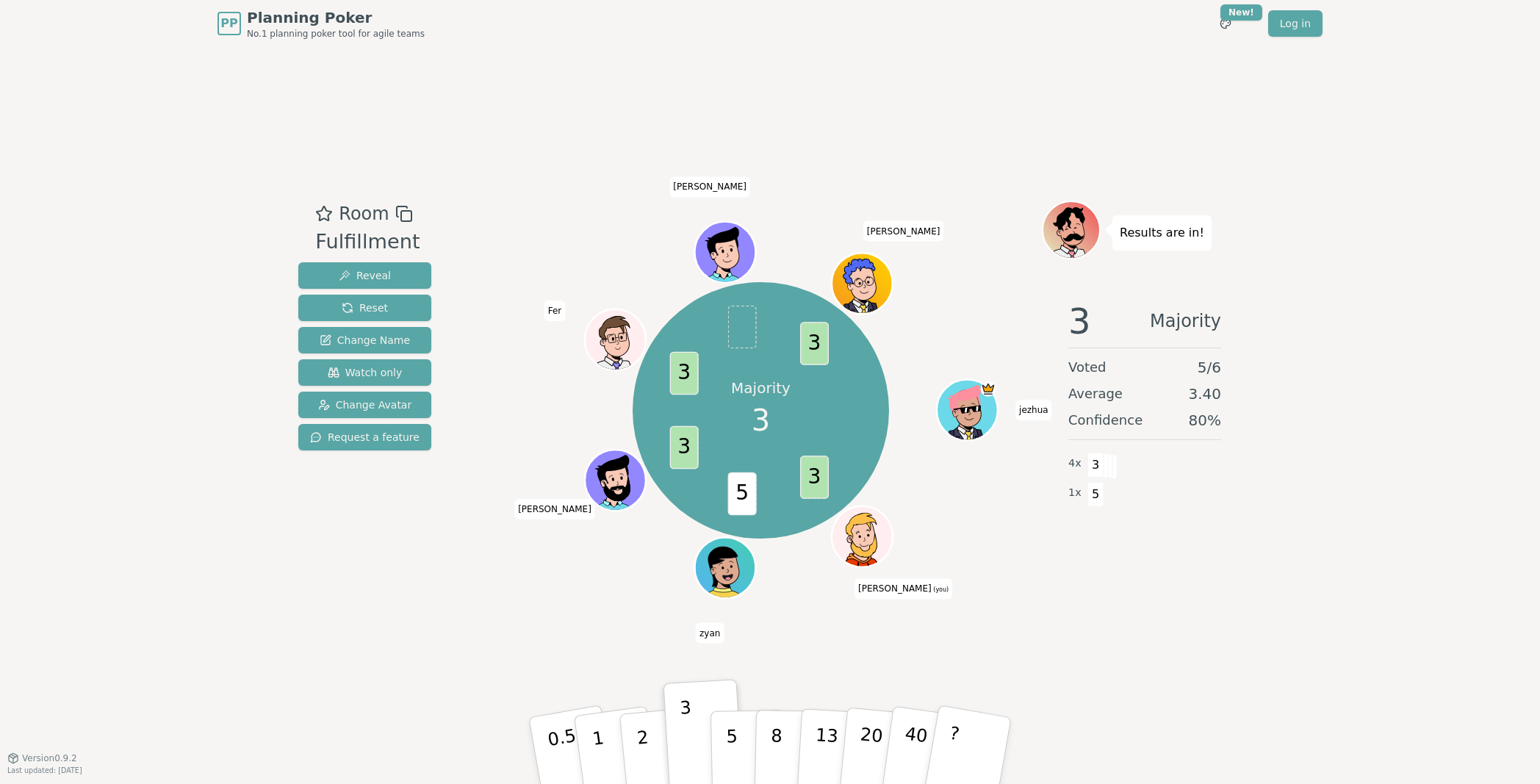
click at [1221, 549] on div "3 Majority Voted 5 / 6 Average 3.40 Confidence 80 % 4 x 3 1 x 5" at bounding box center [1145, 435] width 206 height 294
